Goal: Task Accomplishment & Management: Complete application form

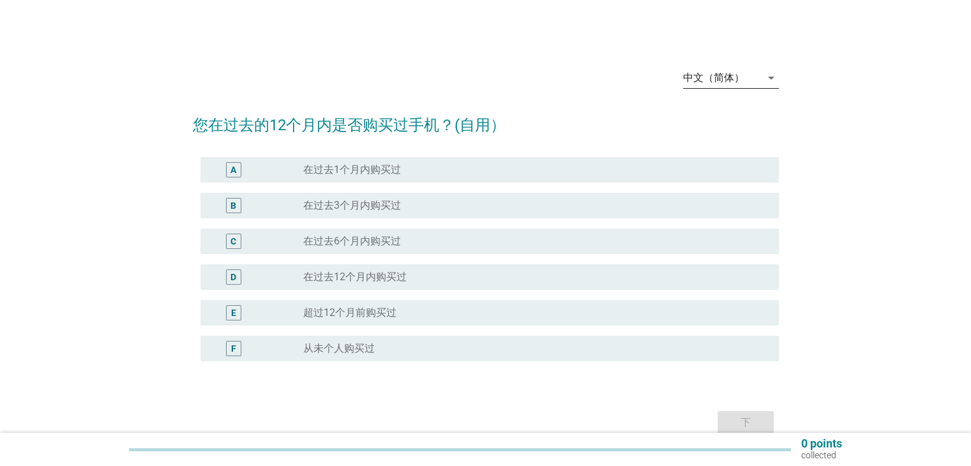
click at [726, 70] on div "中文（简体）" at bounding box center [722, 78] width 78 height 20
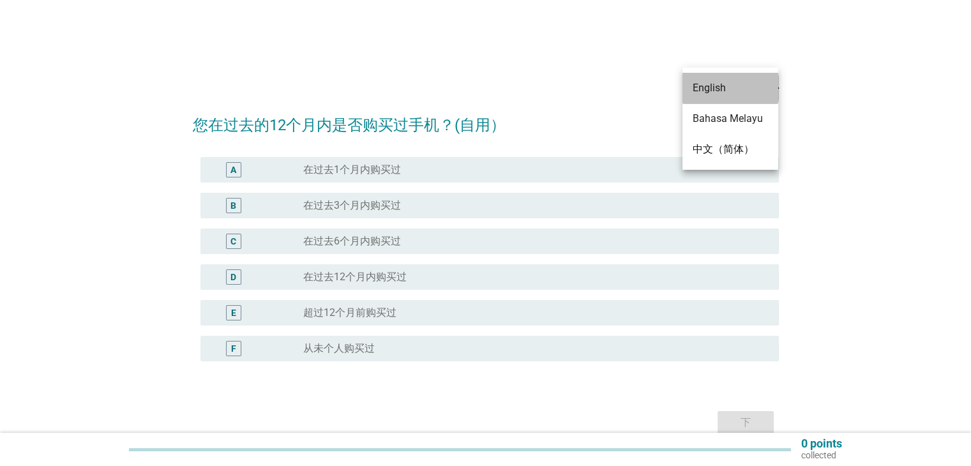
click at [724, 95] on div "English" at bounding box center [730, 87] width 75 height 15
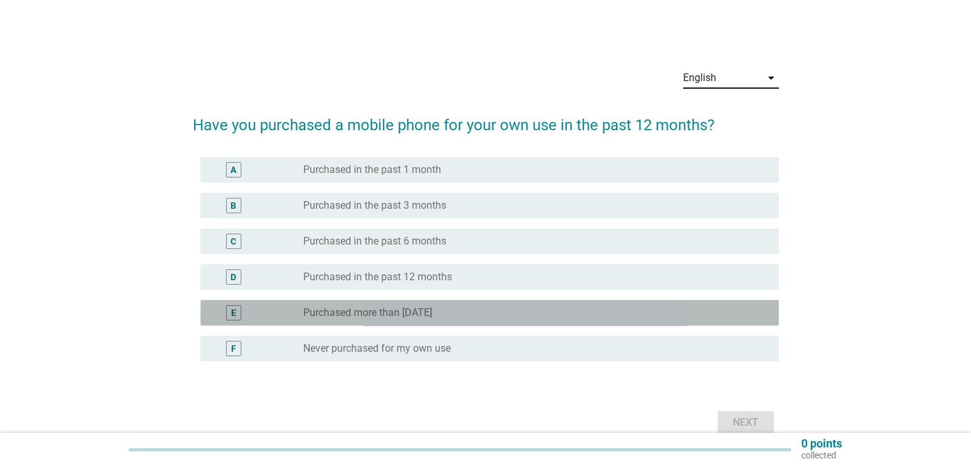
click at [618, 316] on div "radio_button_unchecked Purchased more than [DATE]" at bounding box center [530, 313] width 455 height 13
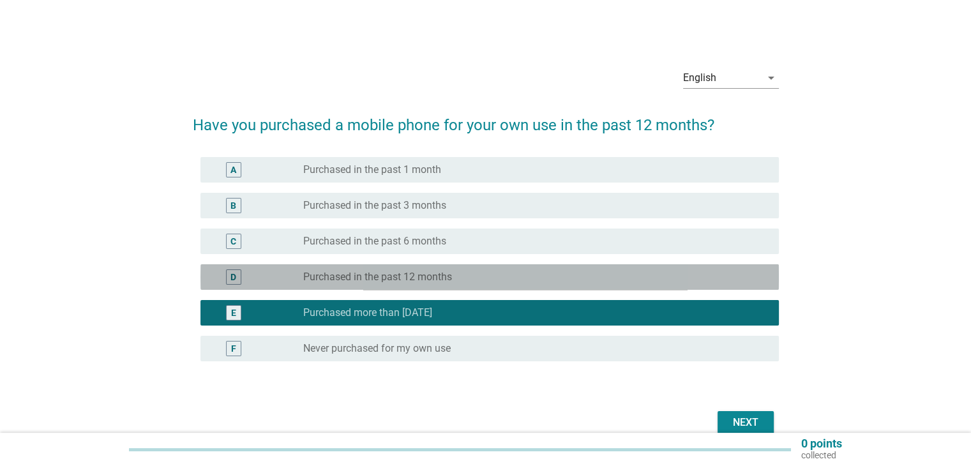
click at [698, 271] on div "radio_button_unchecked Purchased in the past 12 months" at bounding box center [530, 277] width 455 height 13
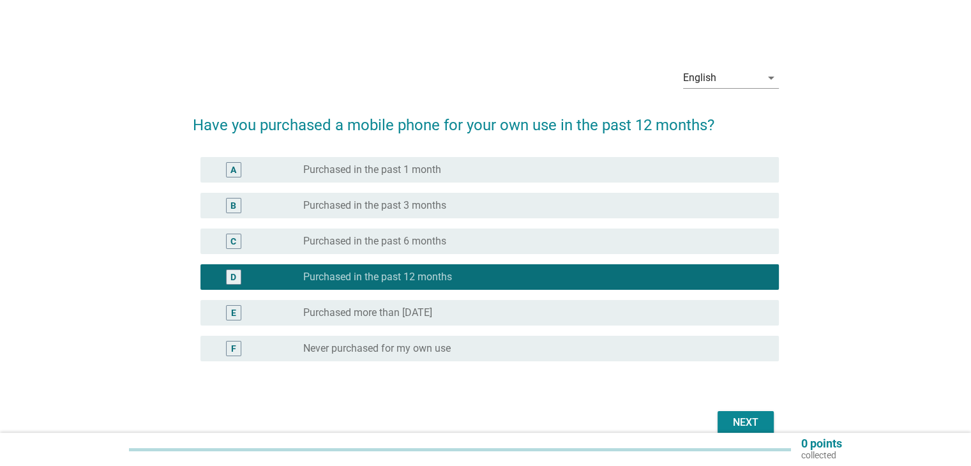
click at [741, 420] on div "Next" at bounding box center [746, 422] width 36 height 15
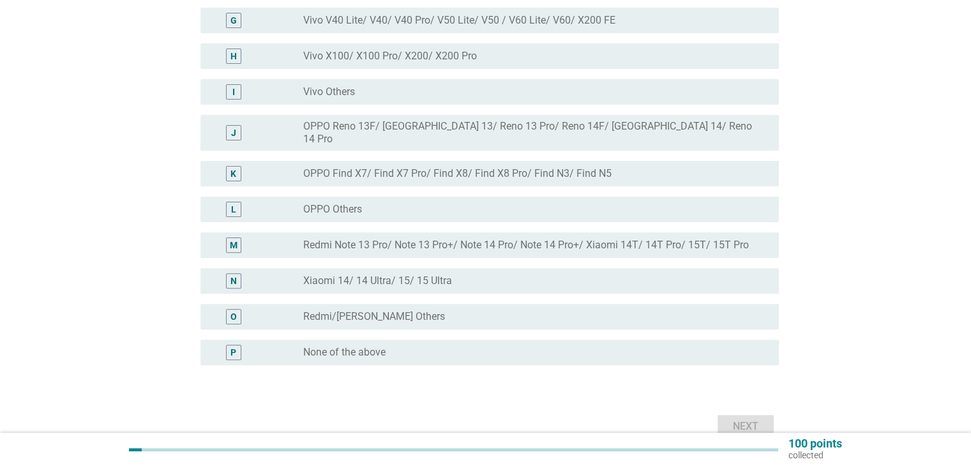
scroll to position [367, 0]
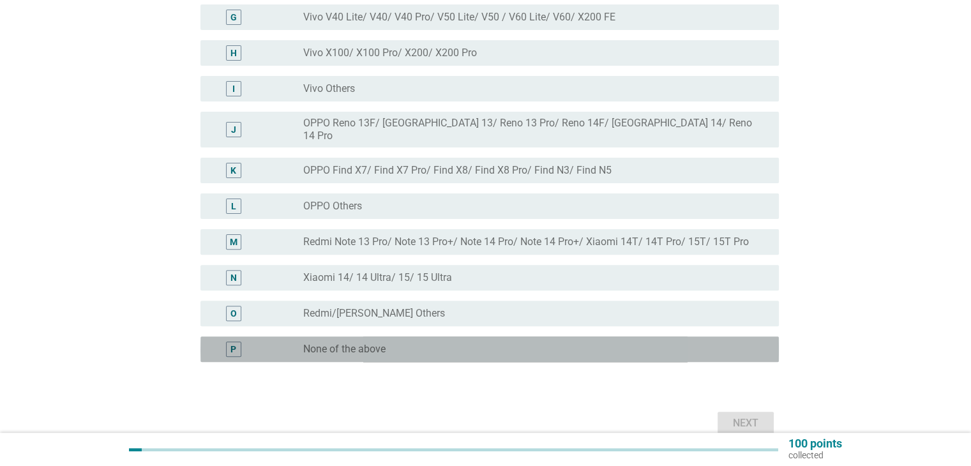
click at [580, 343] on div "radio_button_unchecked None of the above" at bounding box center [530, 349] width 455 height 13
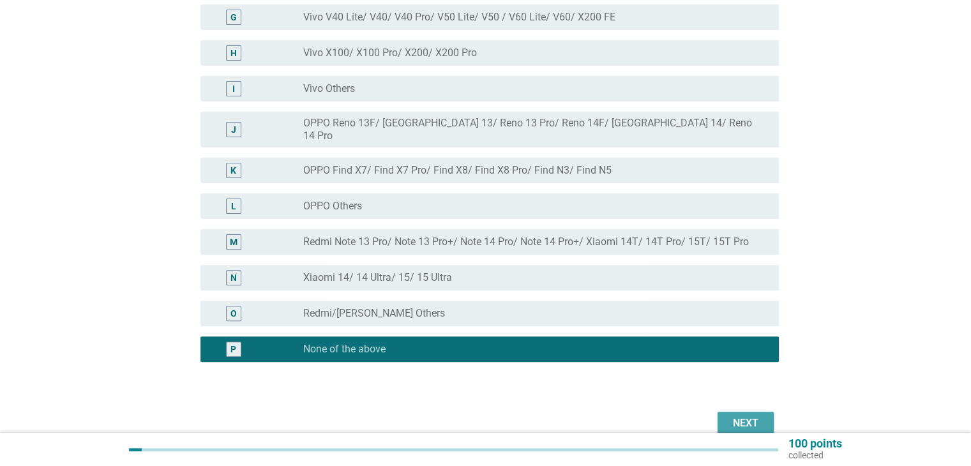
click at [731, 416] on div "Next" at bounding box center [746, 423] width 36 height 15
